Goal: Check status: Check status

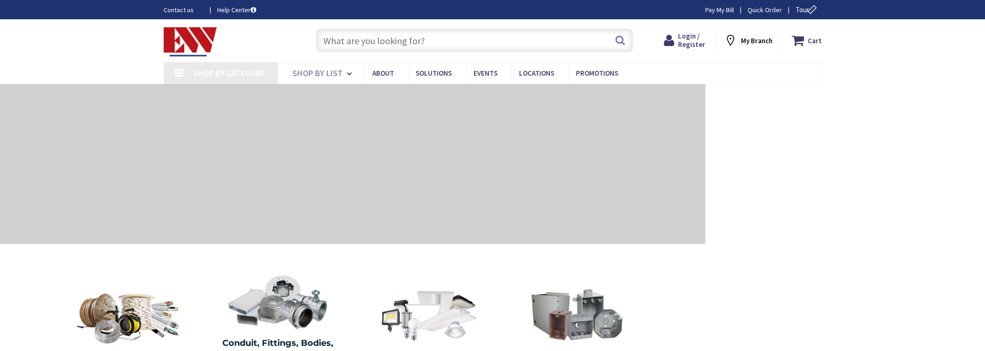
type input "Rocky Top Rd, [GEOGRAPHIC_DATA], [GEOGRAPHIC_DATA]"
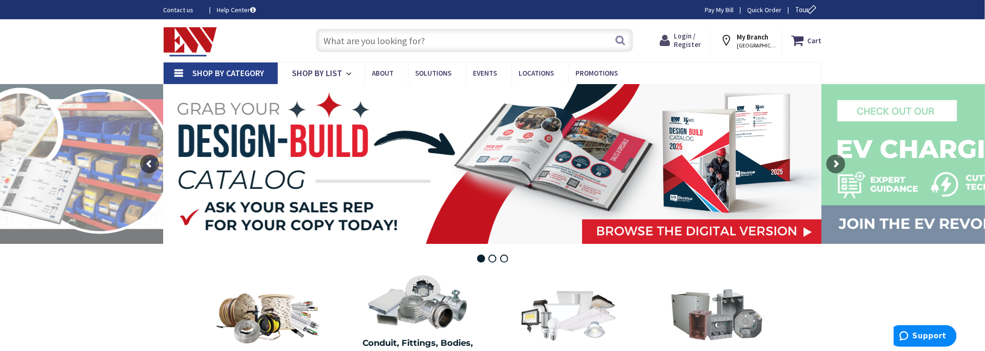
drag, startPoint x: 686, startPoint y: 42, endPoint x: 680, endPoint y: 45, distance: 6.7
click at [686, 41] on span "Login / Register" at bounding box center [687, 40] width 27 height 17
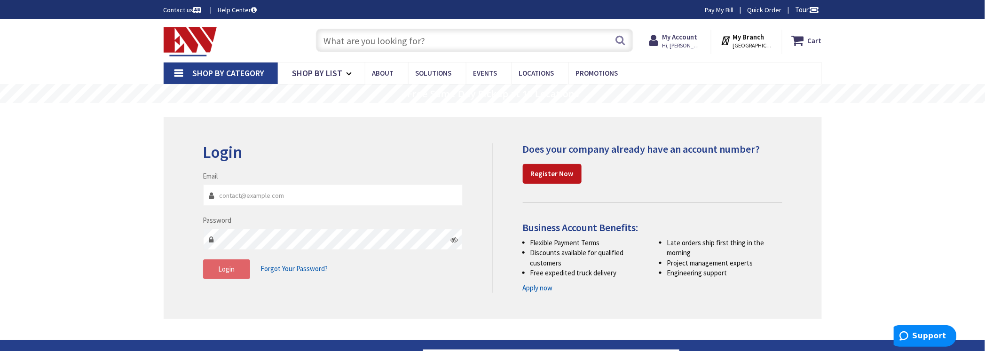
type input "[EMAIL_ADDRESS][DOMAIN_NAME]"
click at [224, 272] on span "Login" at bounding box center [226, 269] width 16 height 9
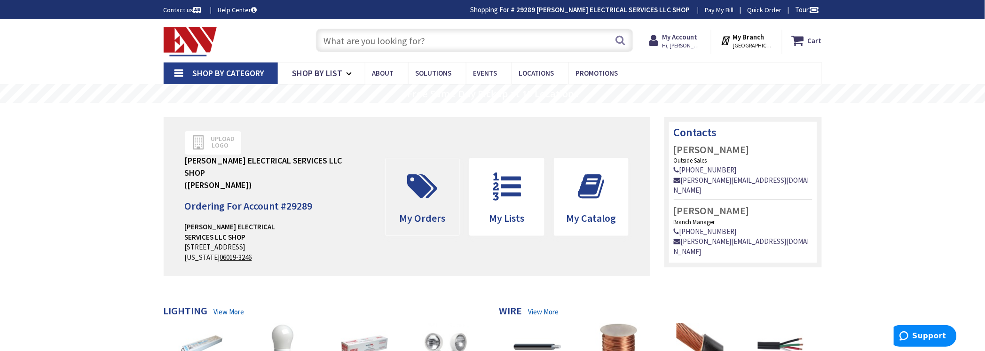
click at [440, 191] on icon at bounding box center [423, 187] width 40 height 28
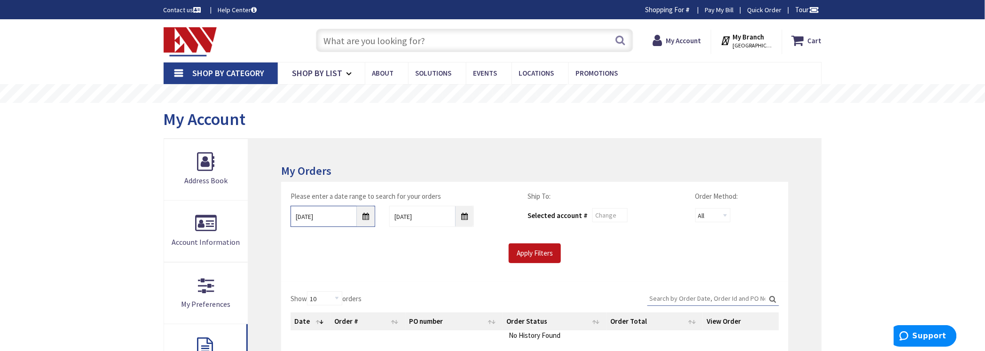
click at [361, 218] on input "9/1/2025" at bounding box center [333, 216] width 85 height 21
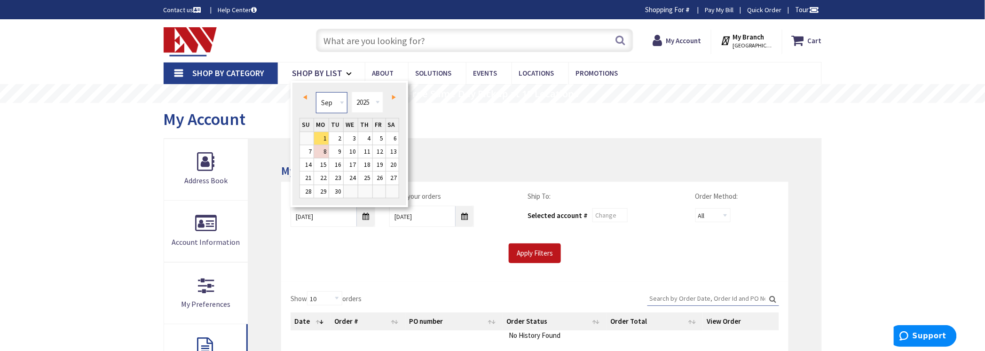
click at [336, 106] on select "Jan Feb Mar Apr May Jun Jul Aug Sep Oct Nov Dec" at bounding box center [332, 102] width 32 height 21
click at [347, 135] on link "4" at bounding box center [351, 138] width 14 height 13
type input "12/04/2024"
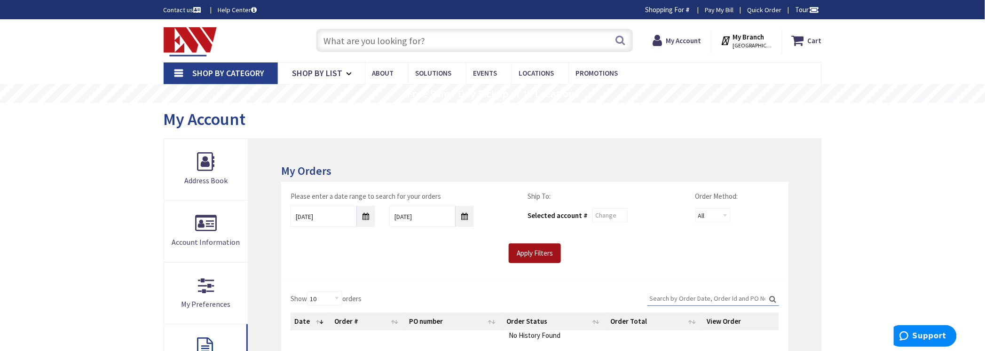
click at [549, 257] on input "Apply Filters" at bounding box center [535, 254] width 52 height 20
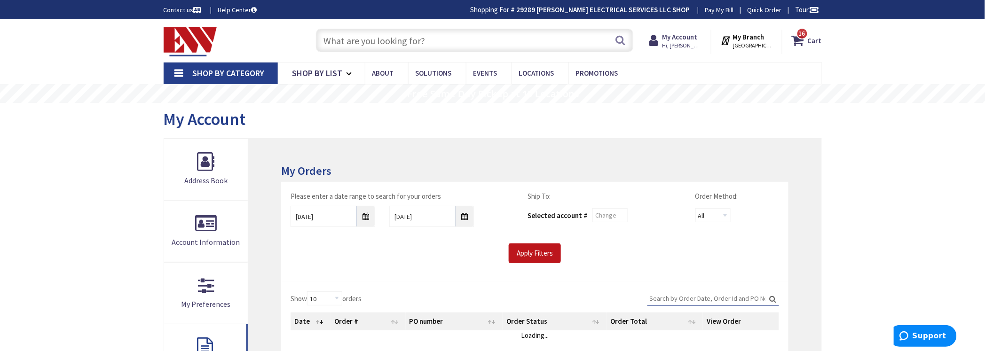
click at [697, 299] on input "Search:" at bounding box center [714, 299] width 132 height 14
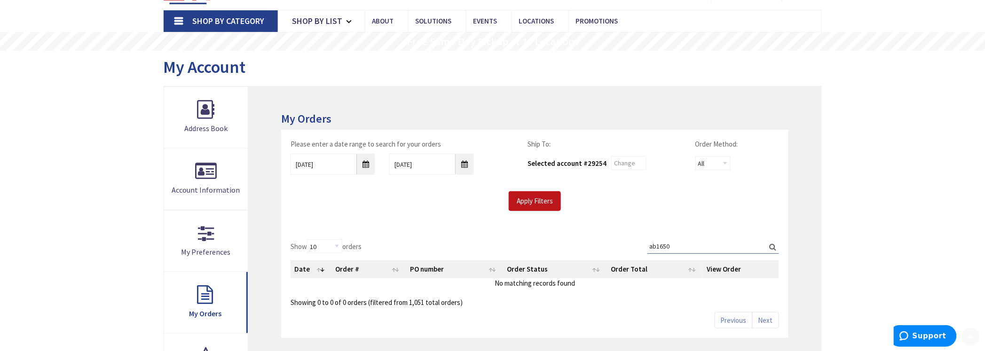
scroll to position [117, 0]
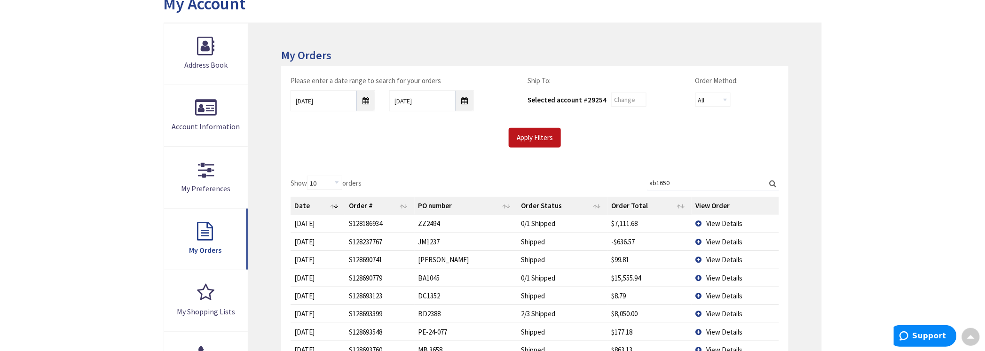
click at [681, 183] on input "ab1650" at bounding box center [714, 183] width 132 height 14
drag, startPoint x: 684, startPoint y: 181, endPoint x: 348, endPoint y: 172, distance: 336.4
click at [348, 172] on div "Show 10 25 50 100 orders Search: ab1650 Date Order # PO number Order Status Ord…" at bounding box center [534, 306] width 507 height 278
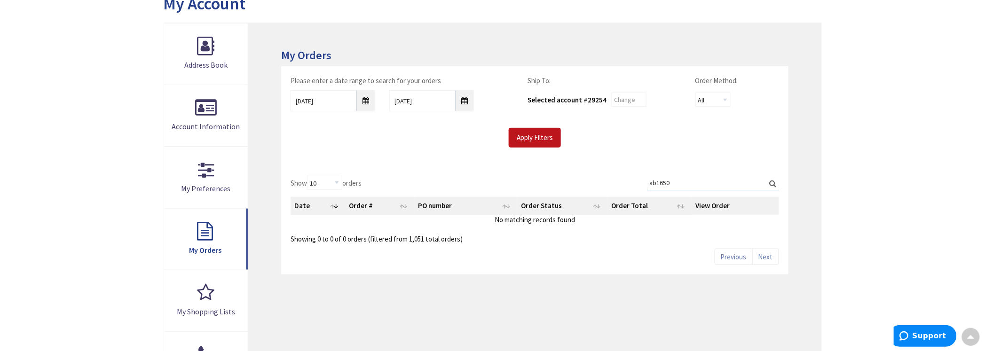
type input "ab1650"
